Goal: Find specific page/section: Find specific page/section

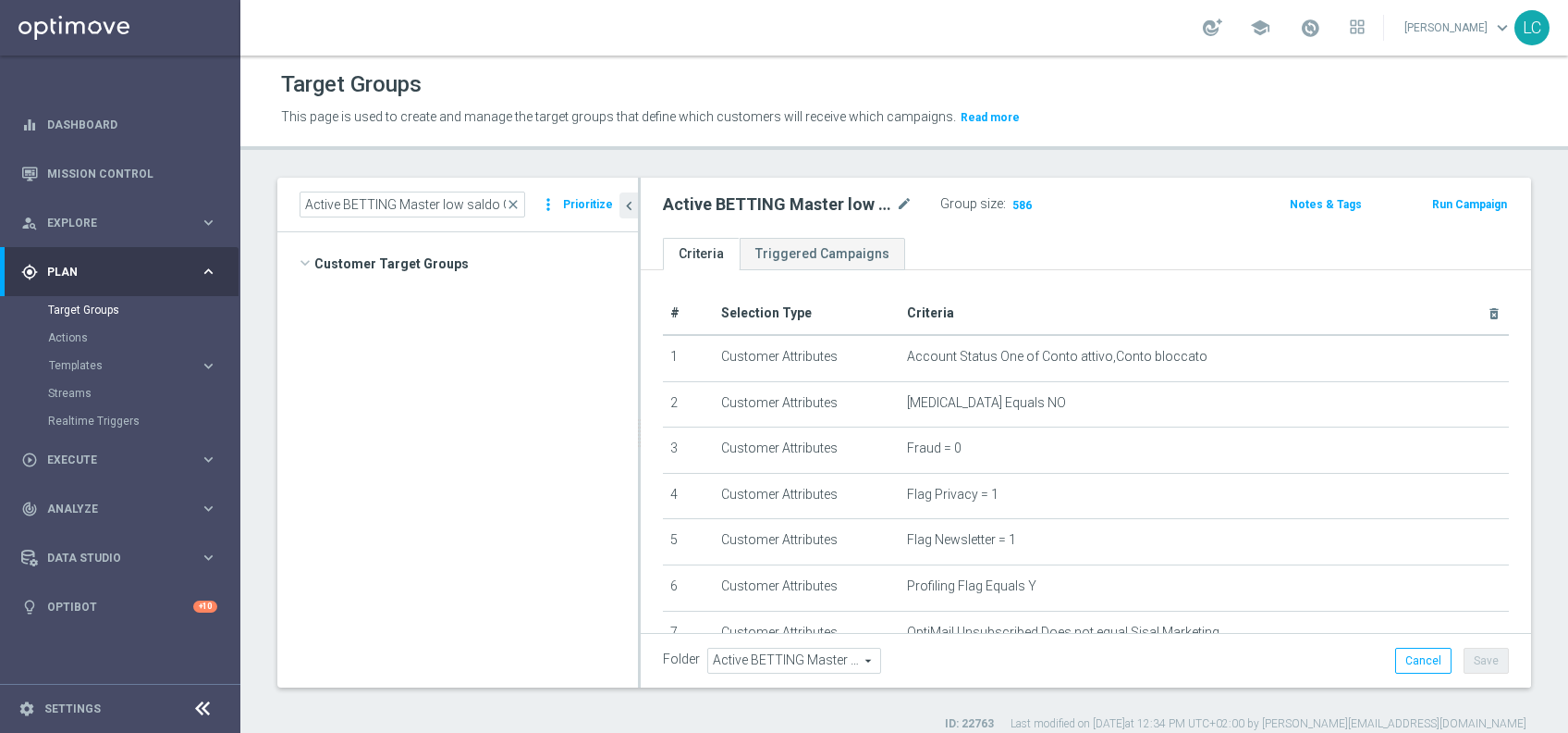
click at [1311, 27] on span at bounding box center [1310, 28] width 20 height 20
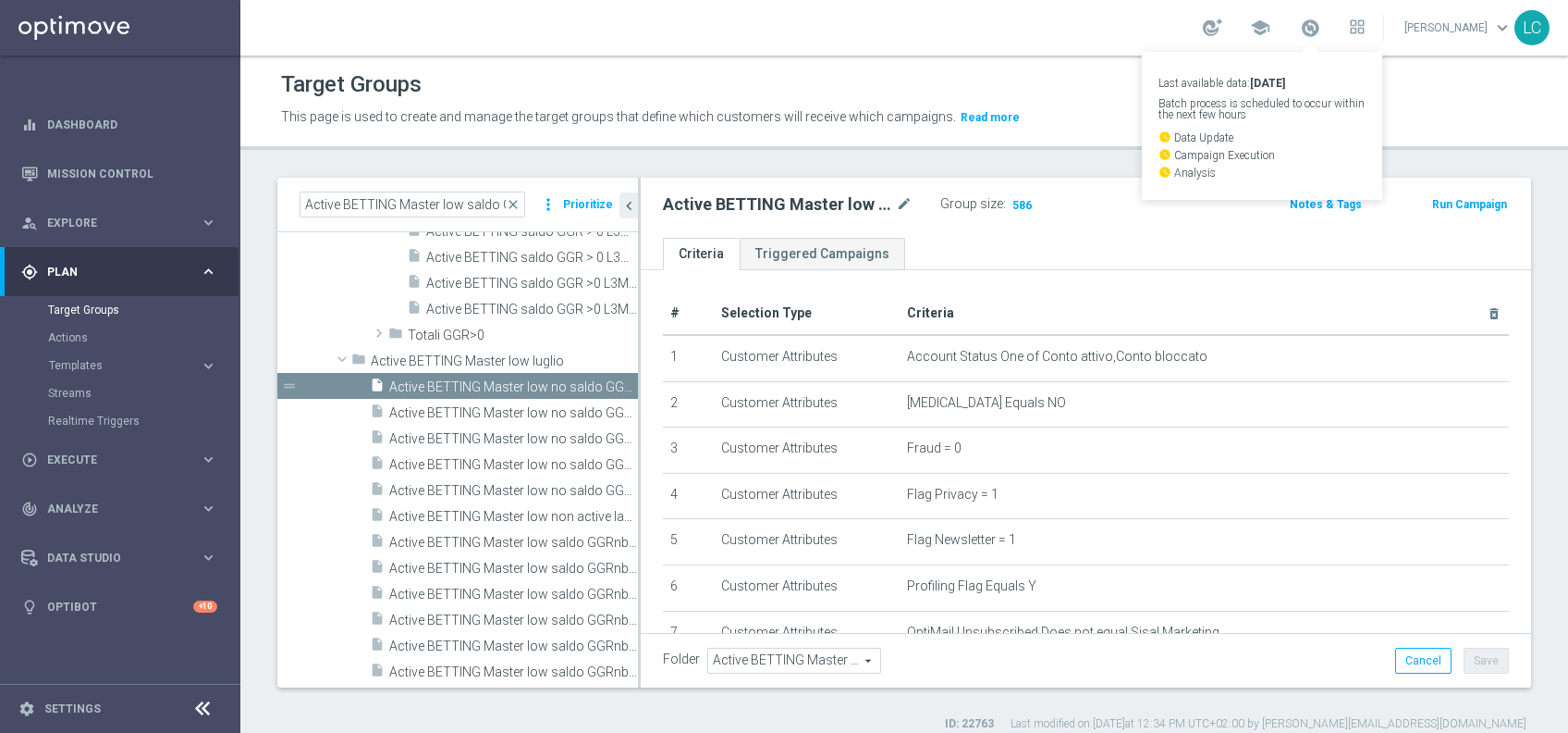
click at [1311, 27] on span at bounding box center [1310, 28] width 20 height 20
click at [80, 300] on div "Target Groups" at bounding box center [143, 310] width 191 height 28
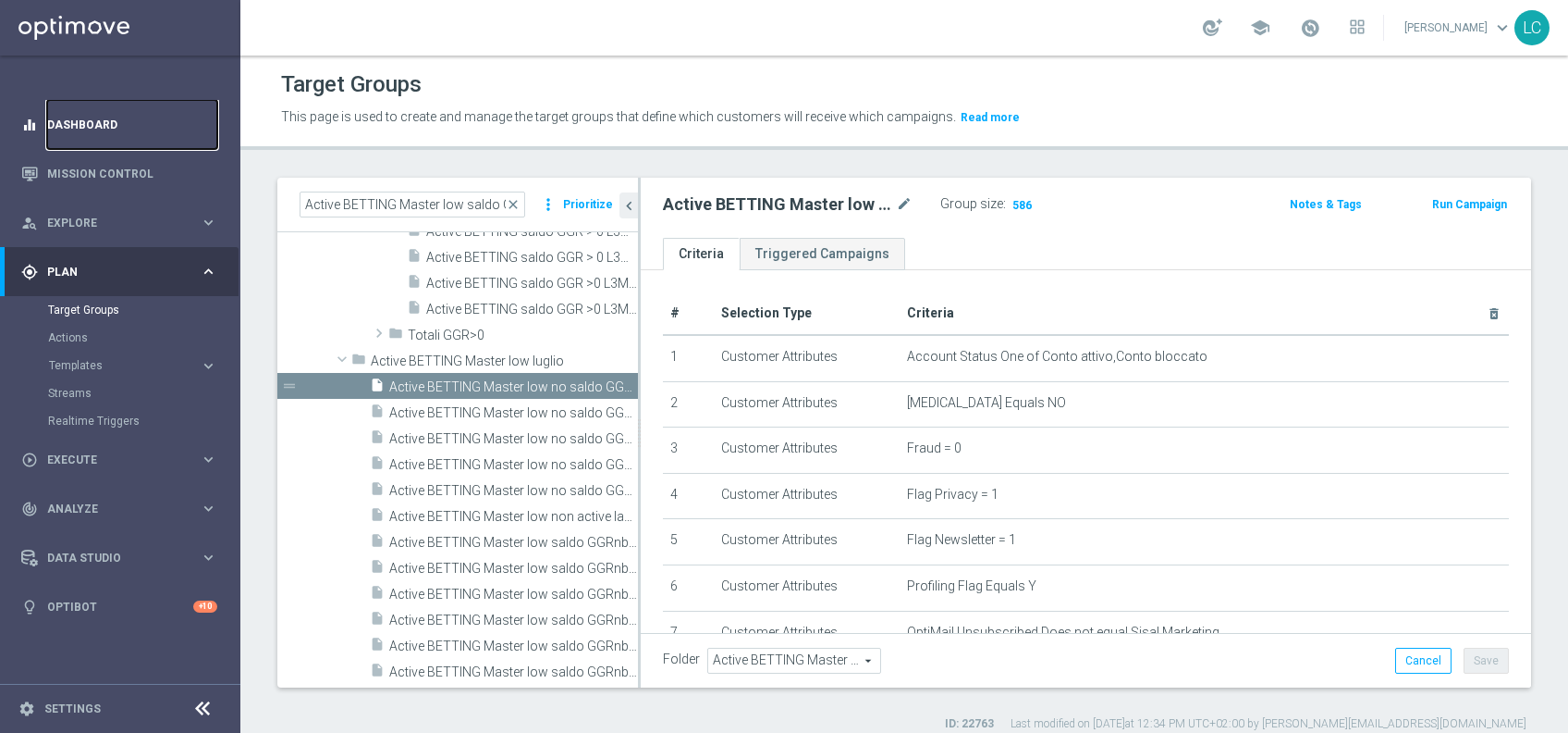
click at [83, 125] on link "Dashboard" at bounding box center [131, 123] width 170 height 49
